Goal: Task Accomplishment & Management: Manage account settings

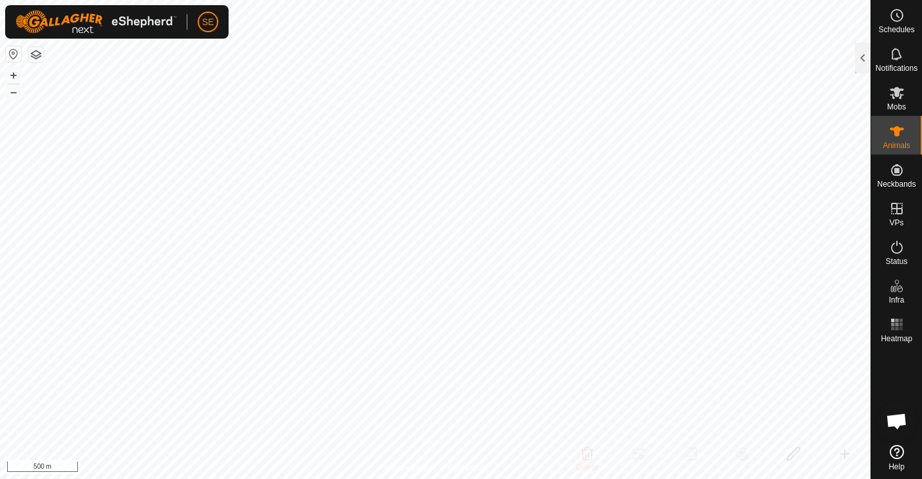
scroll to position [1254, 0]
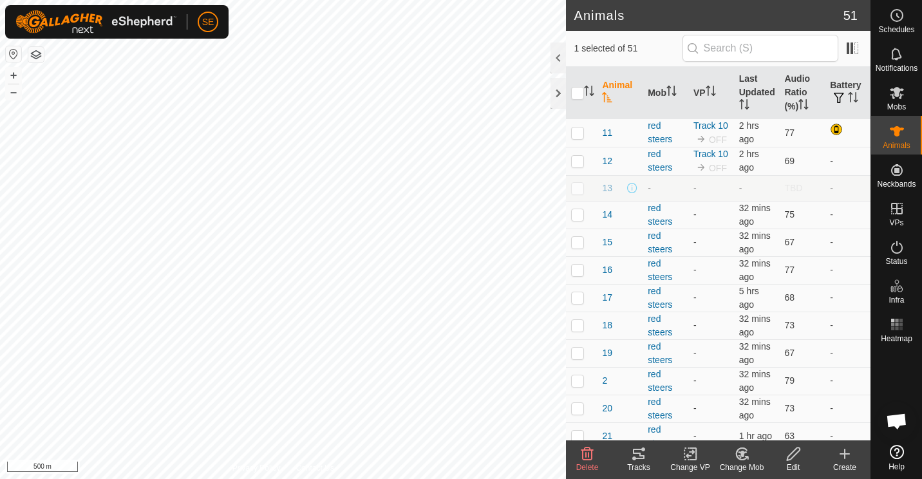
click at [740, 454] on icon at bounding box center [742, 453] width 16 height 15
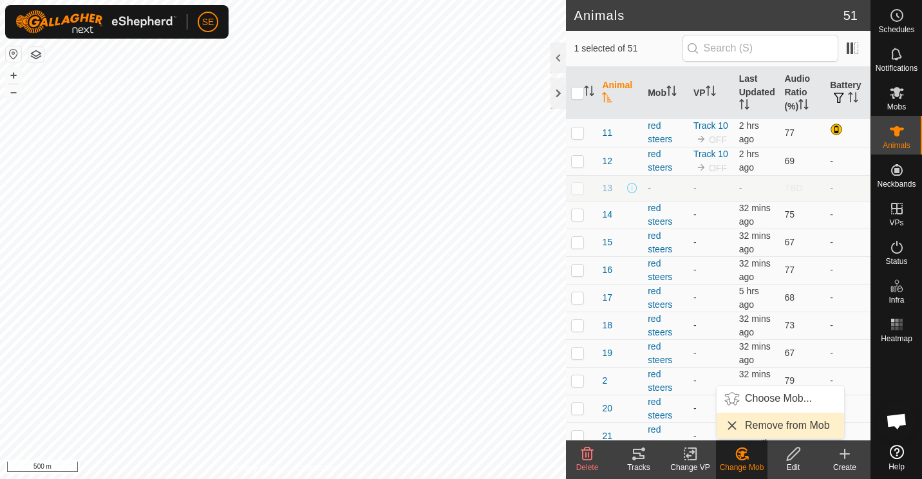
click at [769, 425] on link "Remove from Mob" at bounding box center [780, 426] width 127 height 26
checkbox input "false"
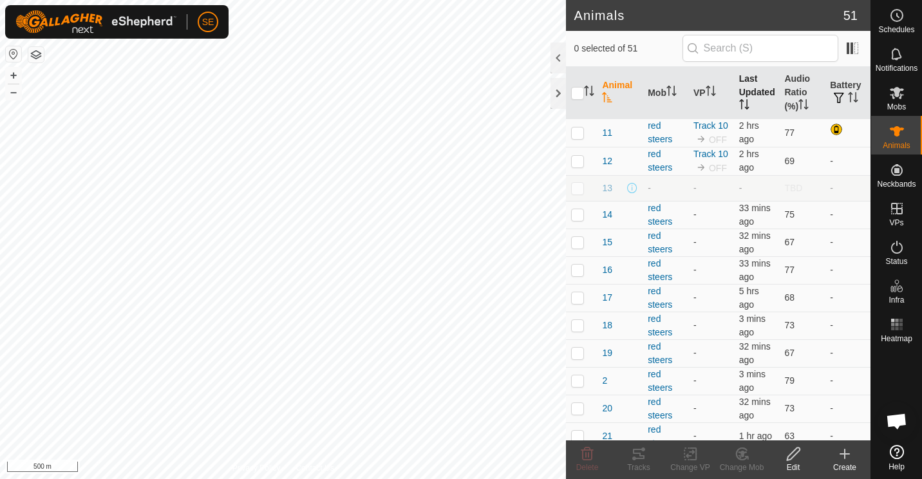
click at [739, 95] on th "Last Updated" at bounding box center [757, 93] width 46 height 52
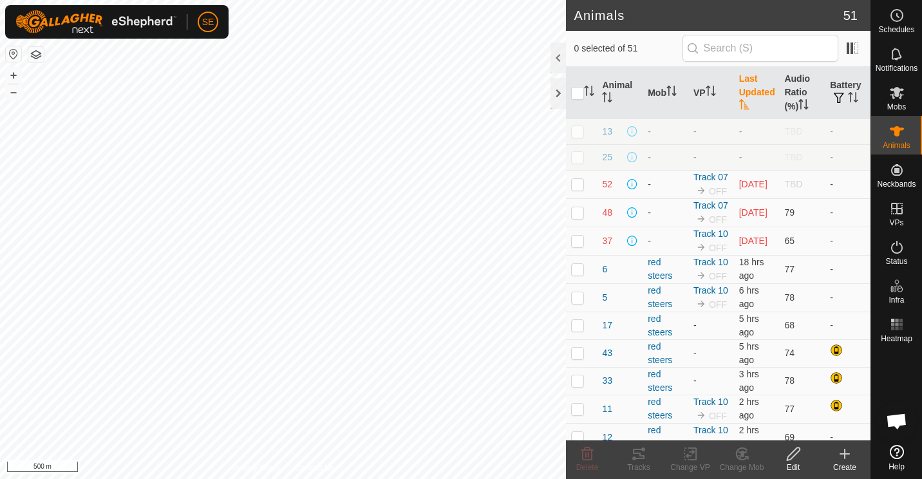
click at [739, 95] on th "Last Updated" at bounding box center [757, 93] width 46 height 52
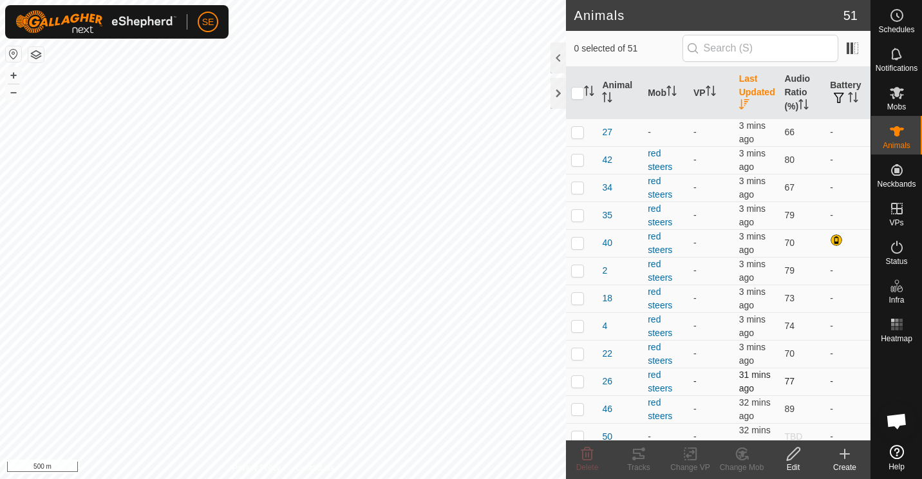
click at [578, 385] on p-checkbox at bounding box center [577, 381] width 13 height 10
checkbox input "false"
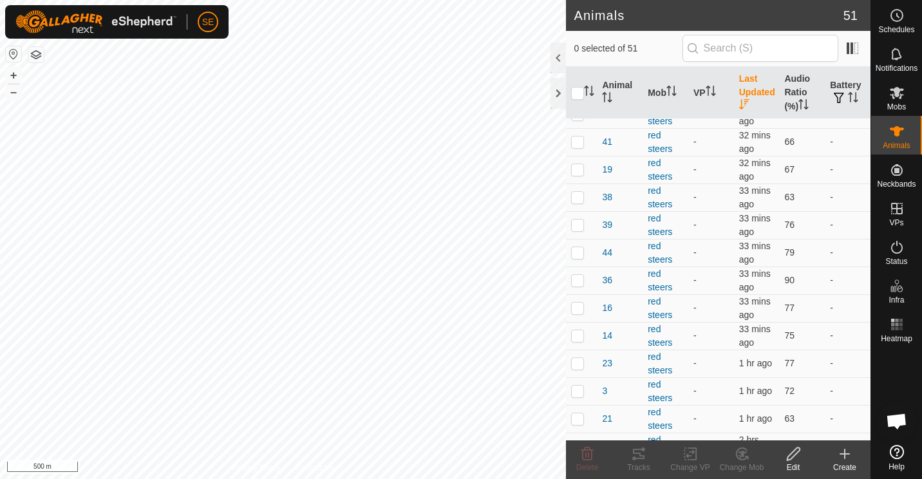
scroll to position [600, 0]
click at [578, 359] on p-checkbox at bounding box center [577, 362] width 13 height 10
checkbox input "false"
click at [574, 422] on p-checkbox at bounding box center [577, 418] width 13 height 10
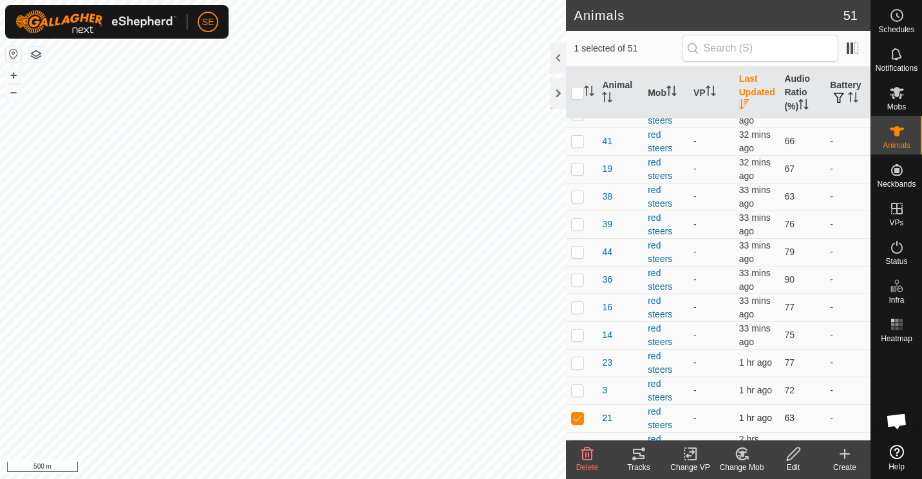
click at [574, 422] on p-checkbox at bounding box center [577, 418] width 13 height 10
checkbox input "false"
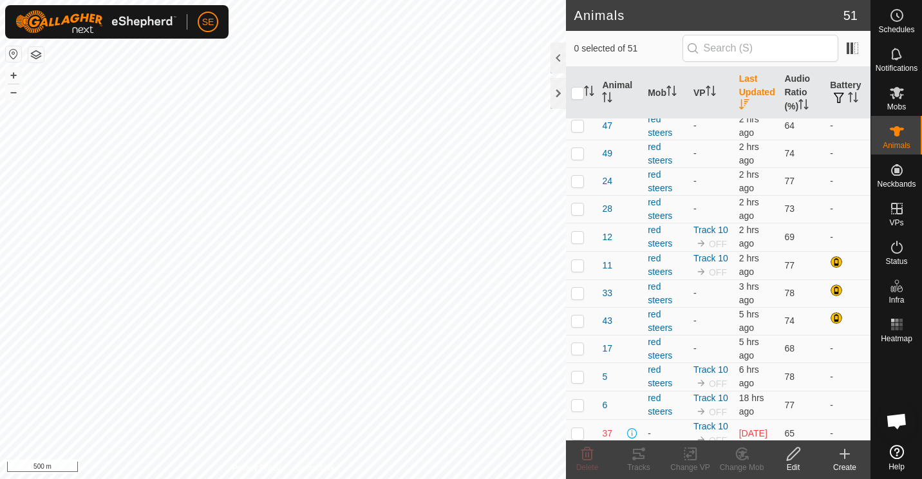
scroll to position [979, 0]
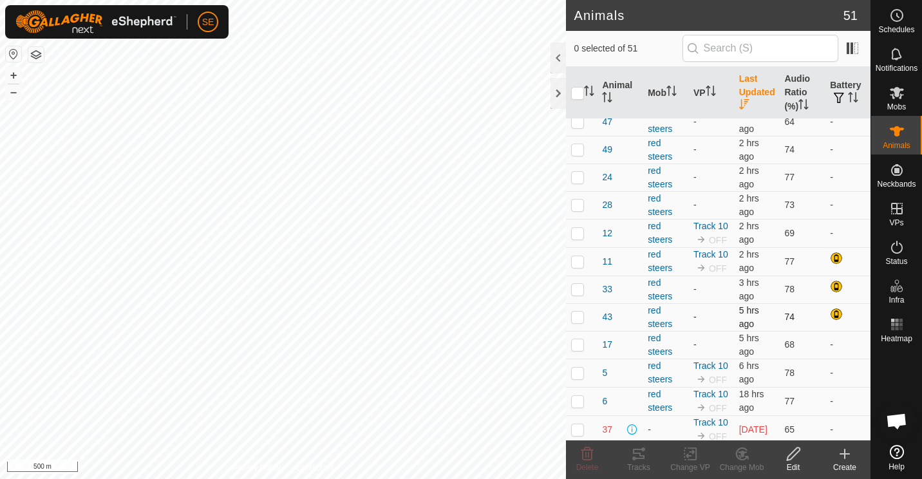
click at [574, 322] on p-checkbox at bounding box center [577, 317] width 13 height 10
checkbox input "false"
click at [576, 294] on p-checkbox at bounding box center [577, 289] width 13 height 10
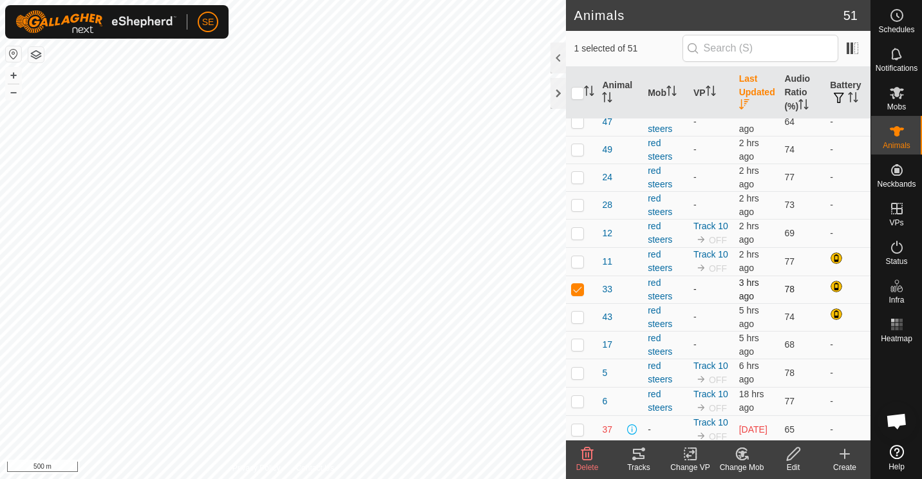
checkbox input "false"
click at [576, 378] on p-checkbox at bounding box center [577, 373] width 13 height 10
checkbox input "false"
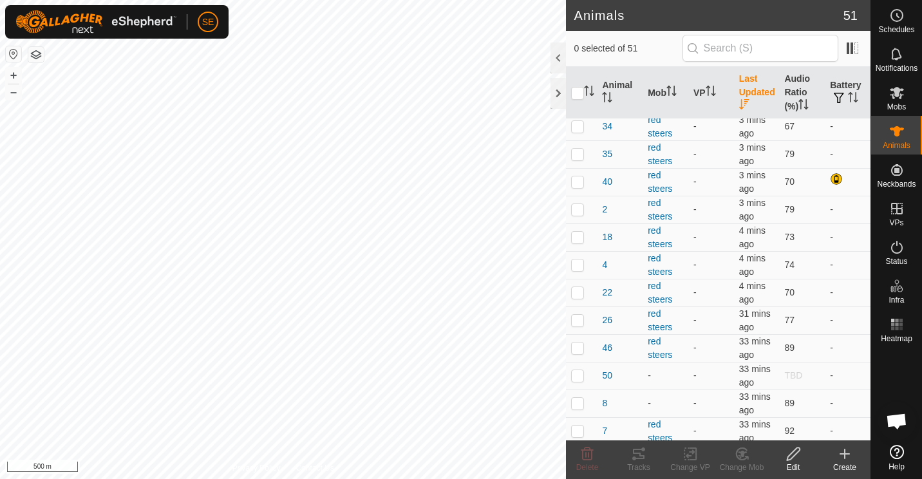
scroll to position [0, 0]
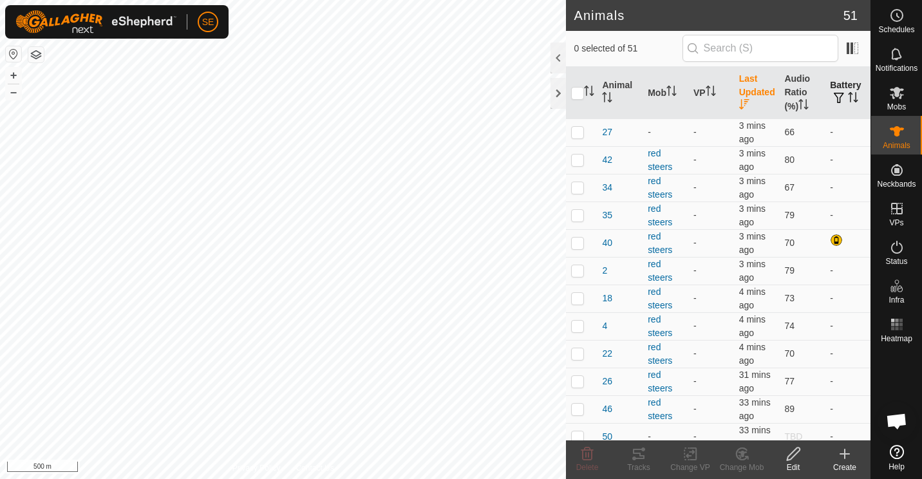
click at [835, 88] on th "Battery" at bounding box center [848, 93] width 46 height 52
click at [848, 94] on icon "Activate to sort" at bounding box center [853, 97] width 10 height 10
